Goal: Information Seeking & Learning: Learn about a topic

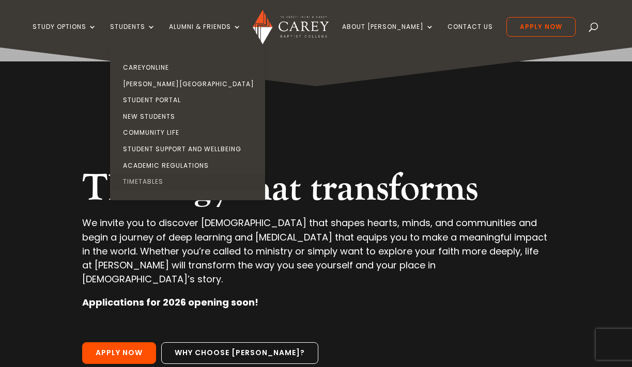
click at [162, 182] on link "Timetables" at bounding box center [190, 182] width 155 height 17
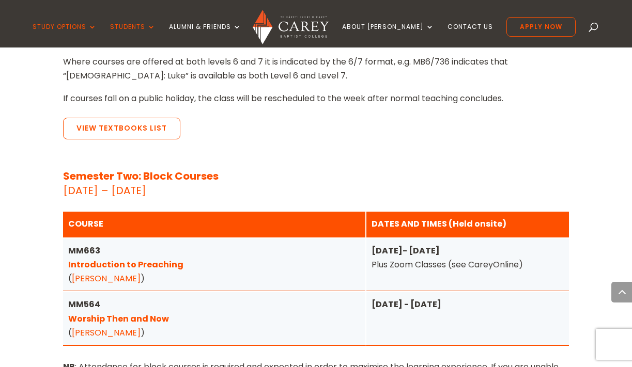
scroll to position [2283, 0]
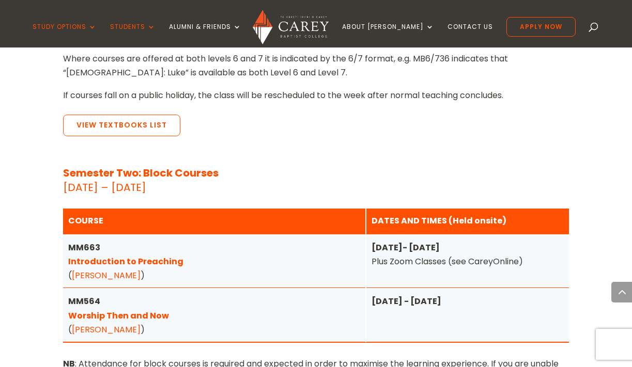
click at [150, 256] on link "Introduction to Preaching" at bounding box center [125, 262] width 115 height 12
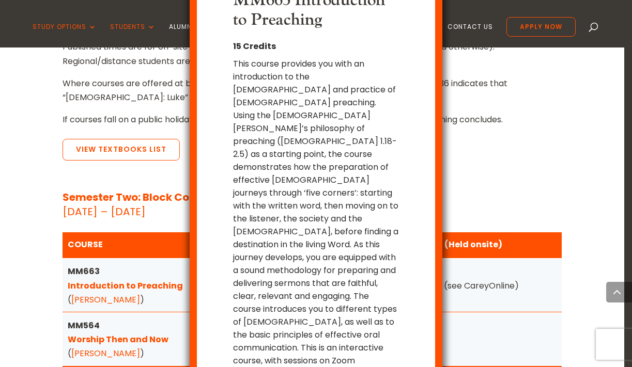
scroll to position [45, 0]
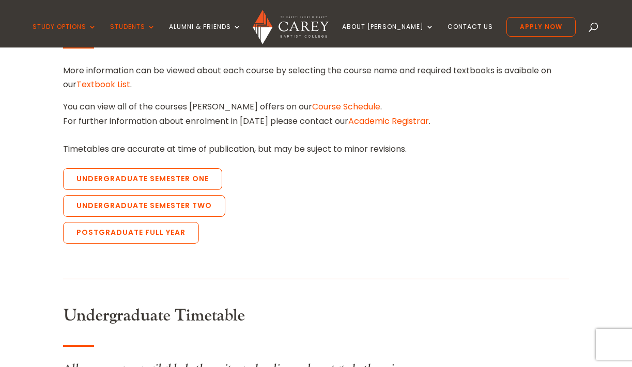
scroll to position [334, 0]
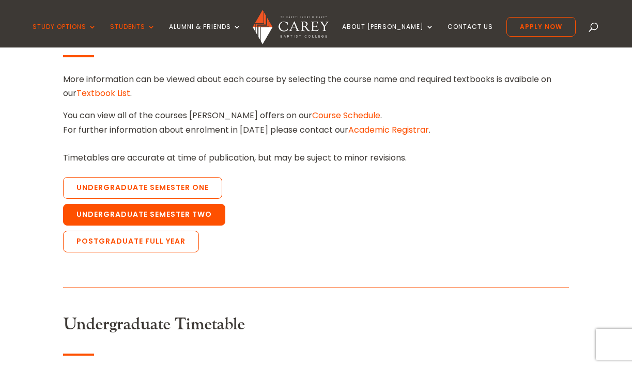
click at [155, 213] on link "Undergraduate Semester Two" at bounding box center [144, 215] width 162 height 22
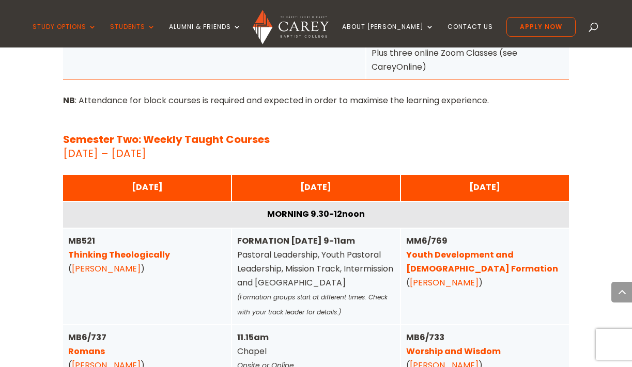
scroll to position [1505, 0]
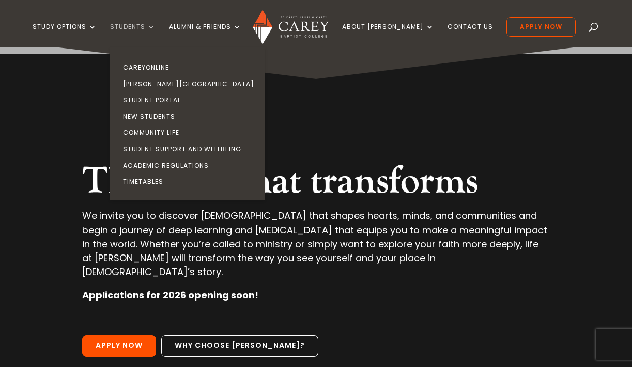
scroll to position [12, 0]
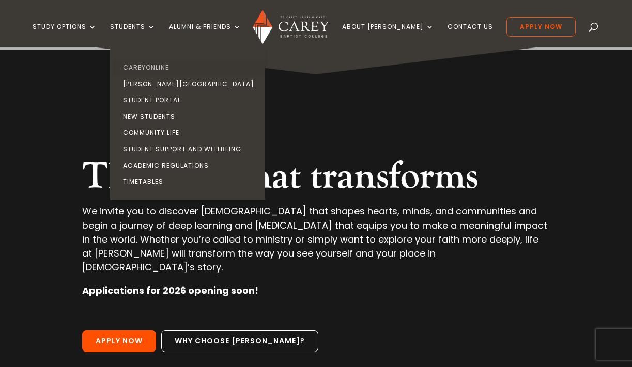
click at [158, 72] on link "CareyOnline" at bounding box center [190, 67] width 155 height 17
